Goal: Find specific page/section: Find specific page/section

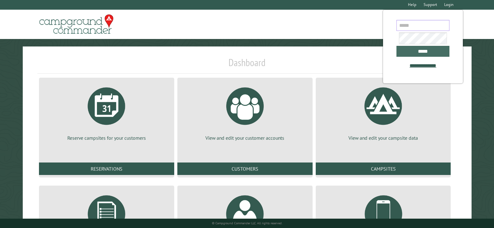
type input "**********"
click at [425, 55] on input "*****" at bounding box center [422, 51] width 53 height 11
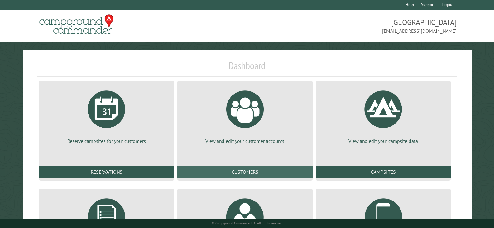
drag, startPoint x: 292, startPoint y: 164, endPoint x: 276, endPoint y: 170, distance: 17.5
click at [287, 168] on div "View and edit your customer accounts Customers" at bounding box center [245, 130] width 138 height 103
click at [268, 170] on link "Customers" at bounding box center [244, 172] width 135 height 12
click at [247, 171] on link "Customers" at bounding box center [244, 172] width 135 height 12
click at [239, 171] on link "Customers" at bounding box center [244, 172] width 135 height 12
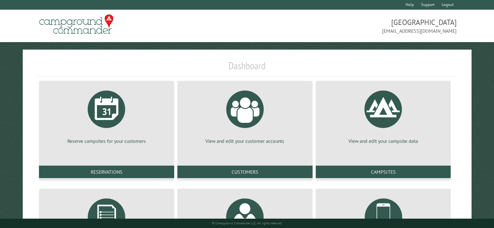
click at [291, 64] on h1 "Dashboard" at bounding box center [246, 68] width 419 height 17
click at [245, 167] on link "Customers" at bounding box center [244, 172] width 135 height 12
click at [350, 71] on h1 "Dashboard" at bounding box center [246, 68] width 419 height 17
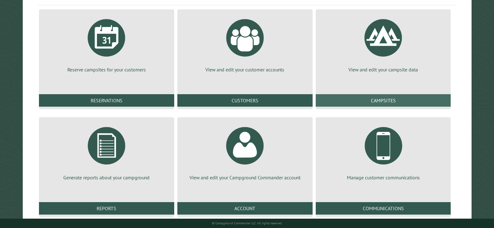
scroll to position [84, 0]
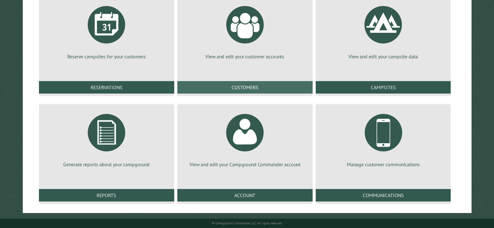
click at [257, 87] on link "Customers" at bounding box center [244, 87] width 135 height 12
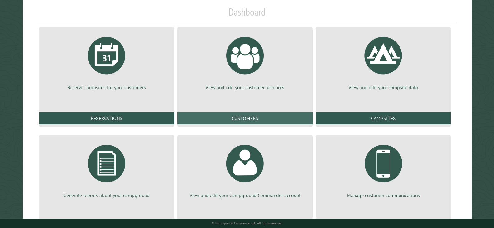
scroll to position [0, 0]
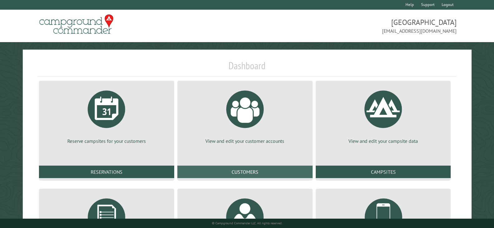
drag, startPoint x: 257, startPoint y: 173, endPoint x: 238, endPoint y: 174, distance: 19.7
click at [238, 174] on link "Customers" at bounding box center [244, 172] width 135 height 12
drag, startPoint x: 304, startPoint y: 75, endPoint x: 307, endPoint y: 74, distance: 3.8
click at [305, 75] on h1 "Dashboard" at bounding box center [246, 68] width 419 height 17
click at [314, 74] on h1 "Dashboard" at bounding box center [246, 68] width 419 height 17
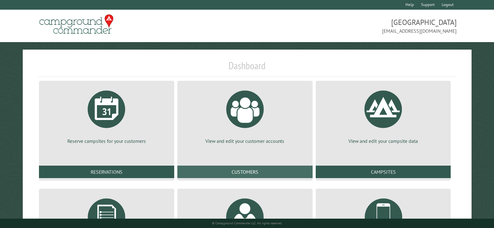
click at [242, 170] on link "Customers" at bounding box center [244, 172] width 135 height 12
click at [249, 65] on h1 "Dashboard" at bounding box center [246, 68] width 419 height 17
click at [235, 169] on link "Customers" at bounding box center [244, 172] width 135 height 12
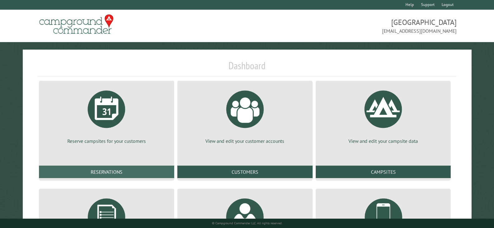
click at [126, 170] on link "Reservations" at bounding box center [106, 172] width 135 height 12
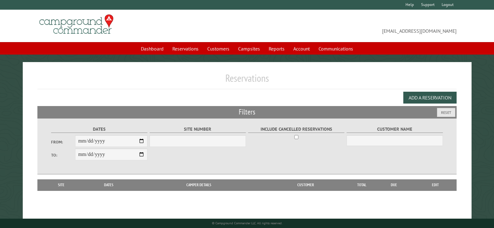
select select "***"
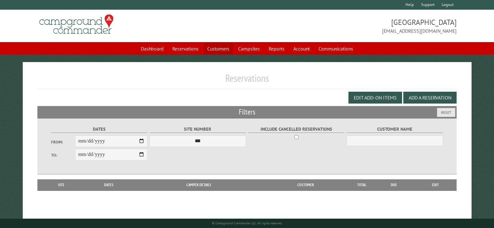
click at [222, 49] on link "Customers" at bounding box center [219, 49] width 30 height 12
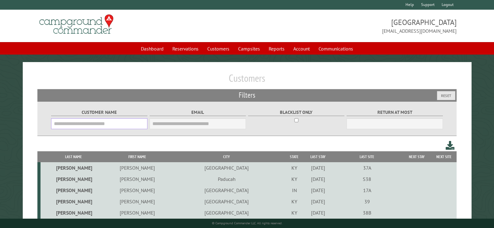
click at [115, 127] on input "Customer Name" at bounding box center [99, 123] width 97 height 11
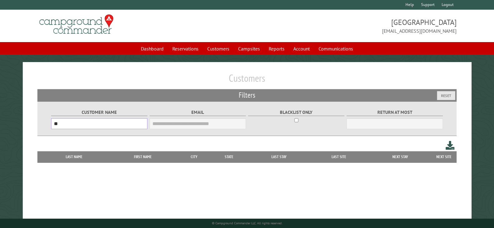
type input "*"
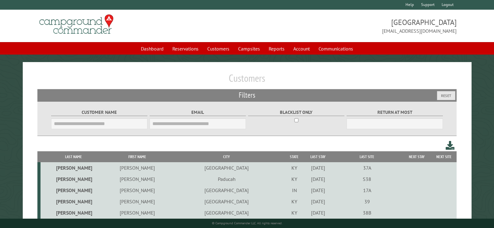
click at [281, 35] on div "**********" at bounding box center [246, 24] width 419 height 24
